Goal: Information Seeking & Learning: Learn about a topic

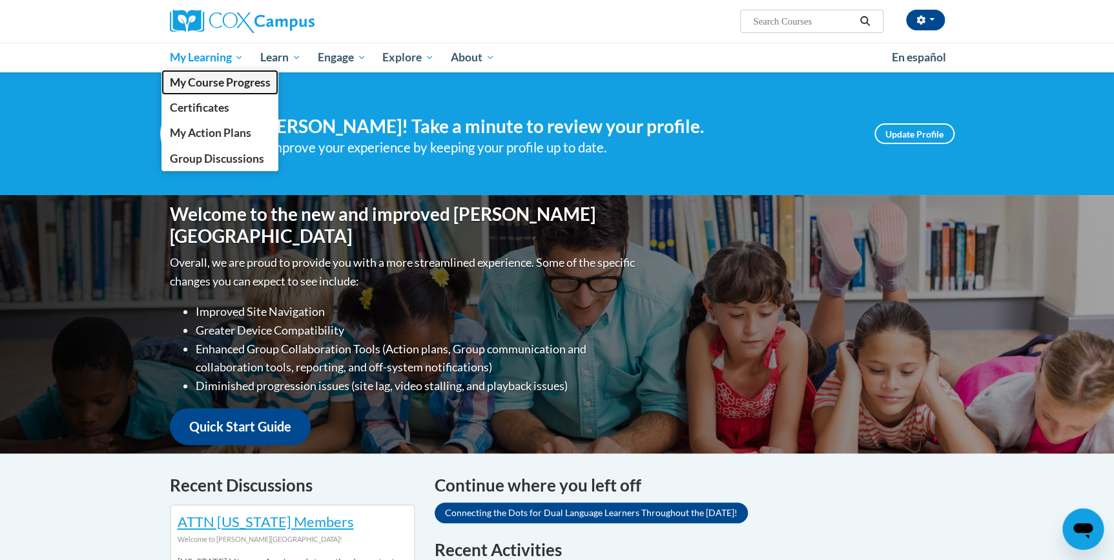
click at [201, 68] on li "My Learning My Learning My Course Progress Certificates My Action Plans Group D…" at bounding box center [206, 58] width 91 height 30
click at [213, 81] on span "My Course Progress" at bounding box center [219, 83] width 101 height 14
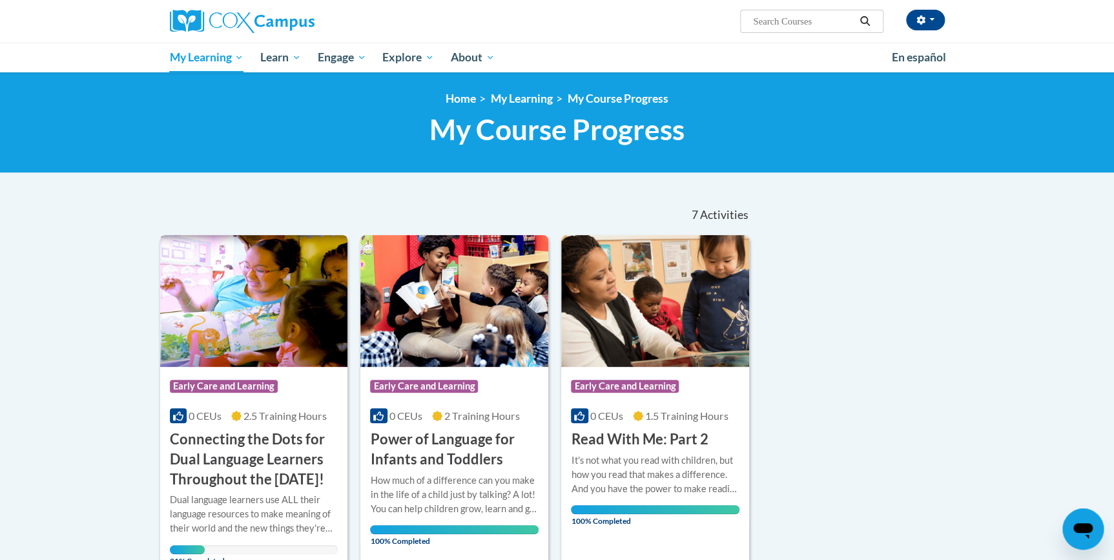
click at [262, 405] on div "Course Category: Early Care and Learning 0 CEUs 2.5 Training Hours COURSE Conne…" at bounding box center [254, 428] width 188 height 123
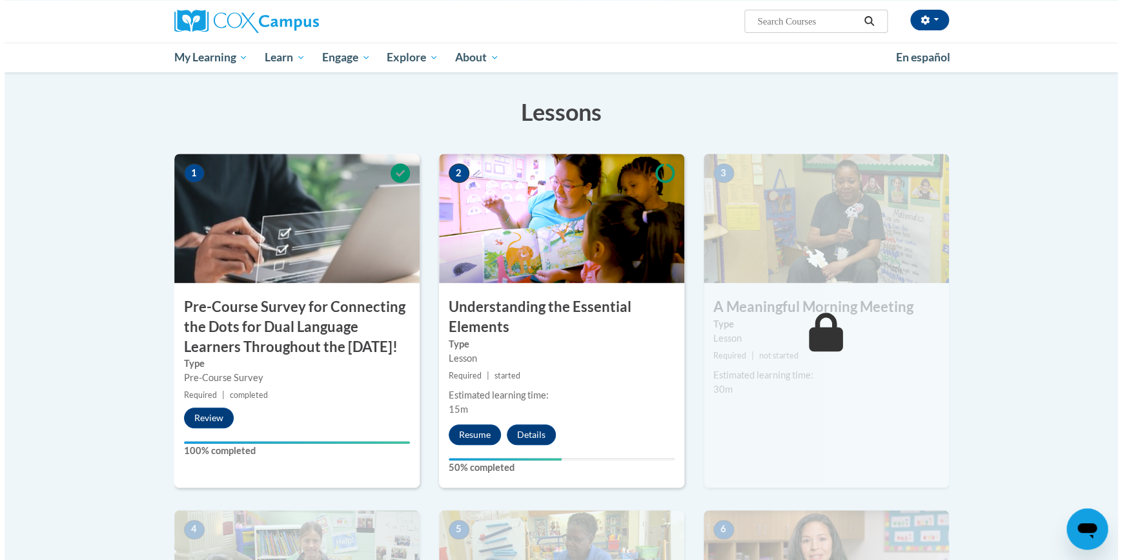
scroll to position [234, 0]
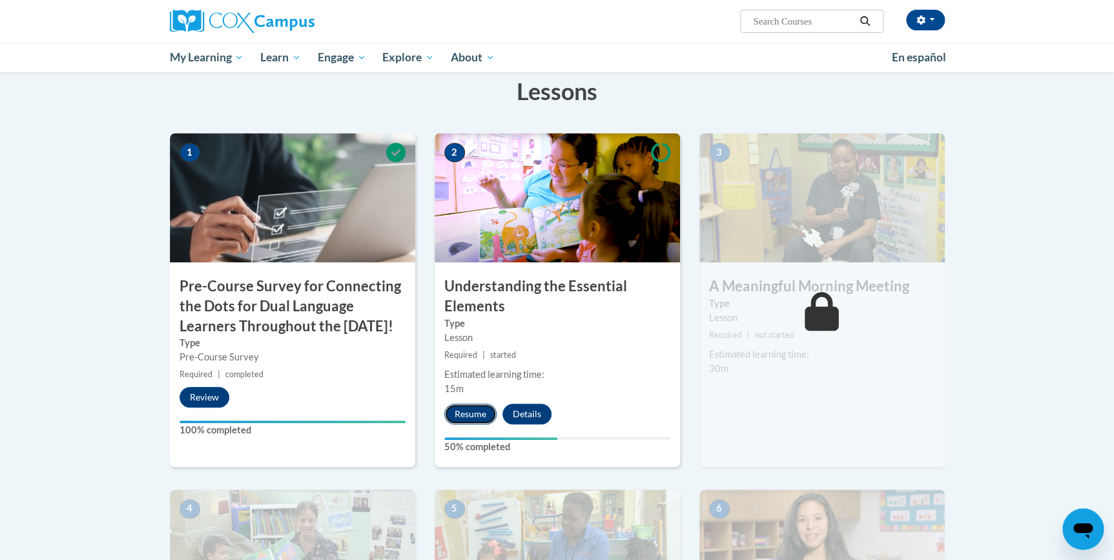
click at [467, 411] on button "Resume" at bounding box center [470, 414] width 52 height 21
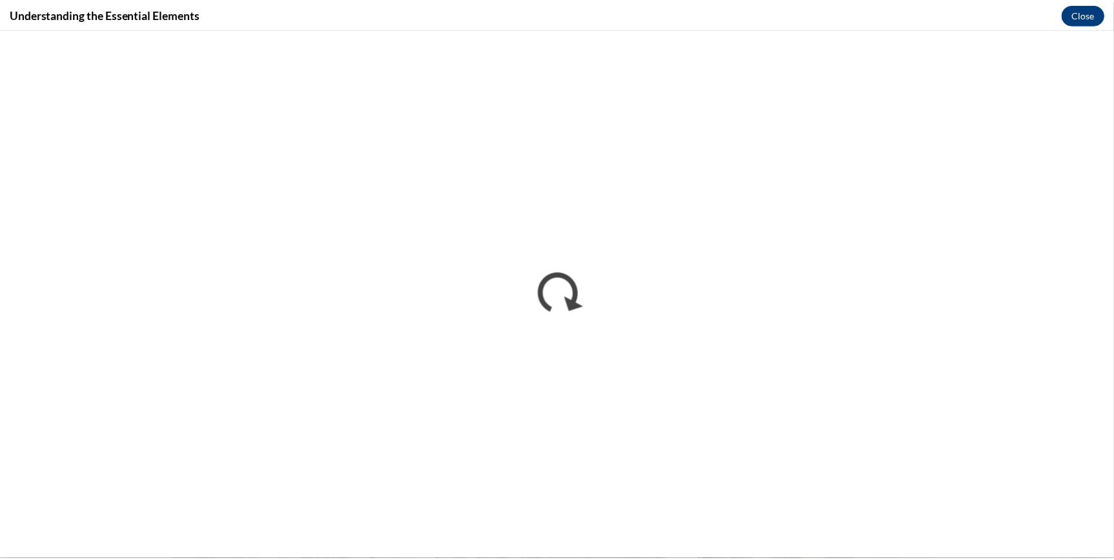
scroll to position [0, 0]
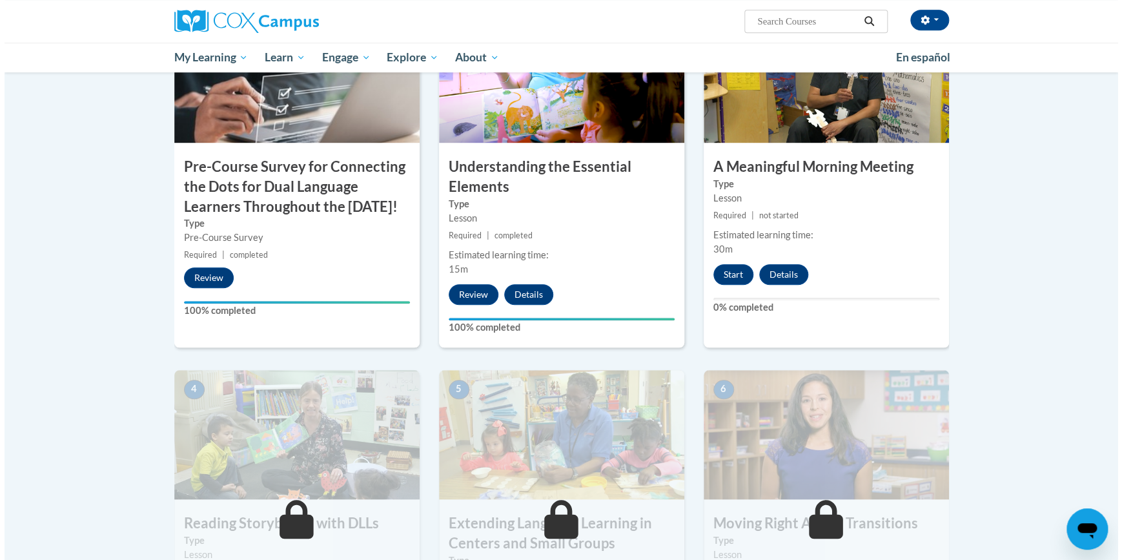
scroll to position [470, 0]
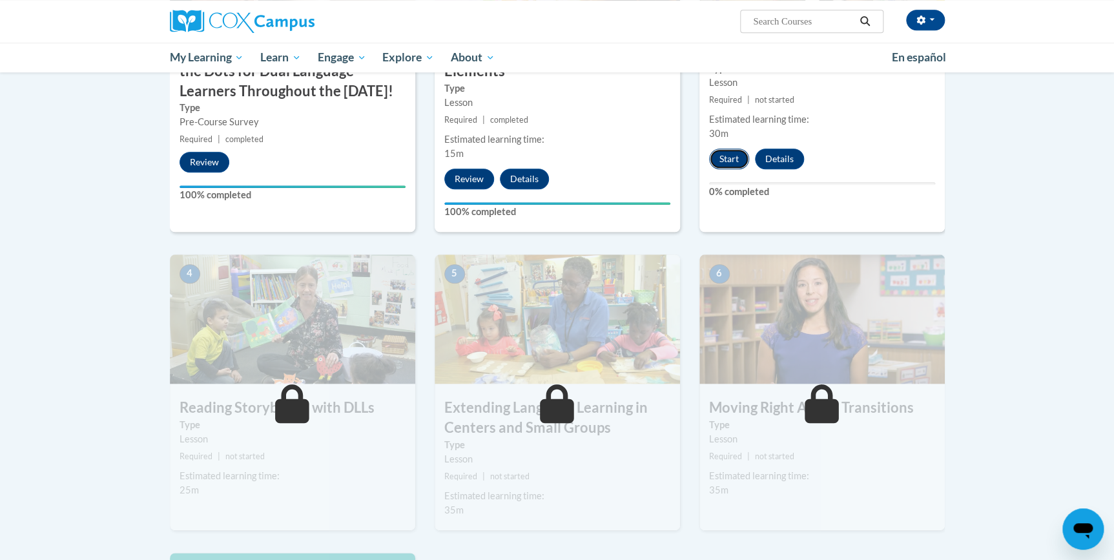
click at [734, 163] on button "Start" at bounding box center [729, 159] width 40 height 21
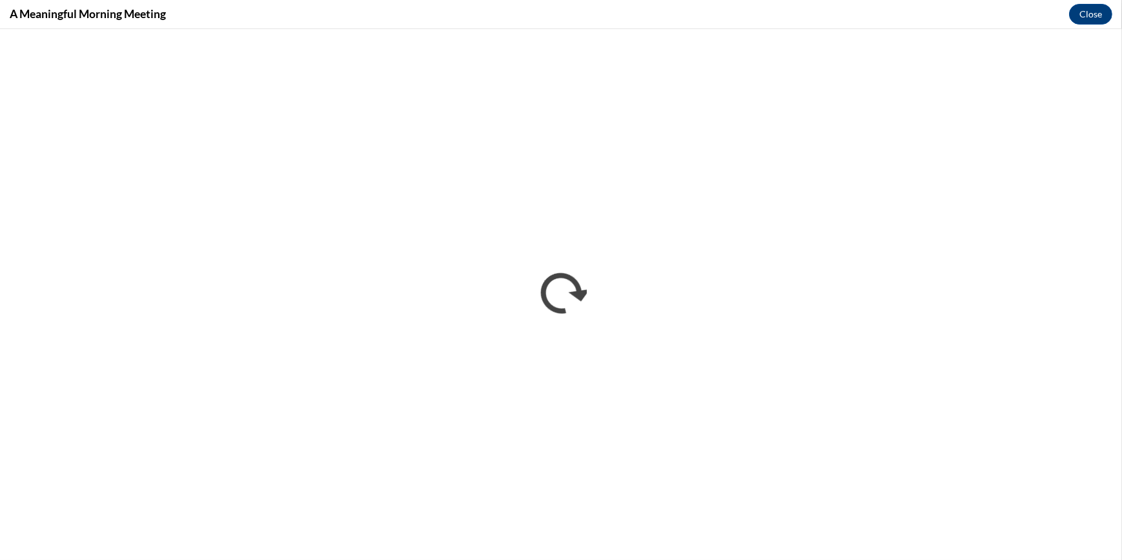
scroll to position [0, 0]
